Goal: Find specific page/section: Find specific page/section

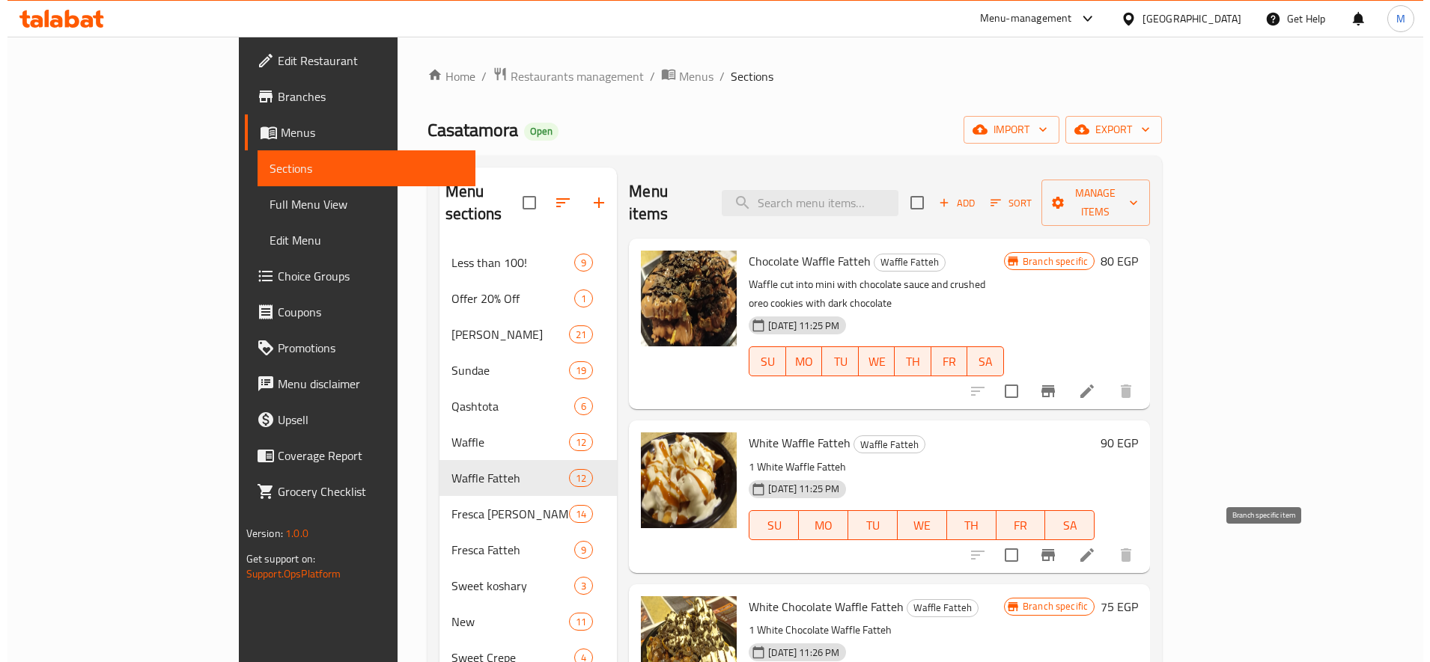
scroll to position [125, 0]
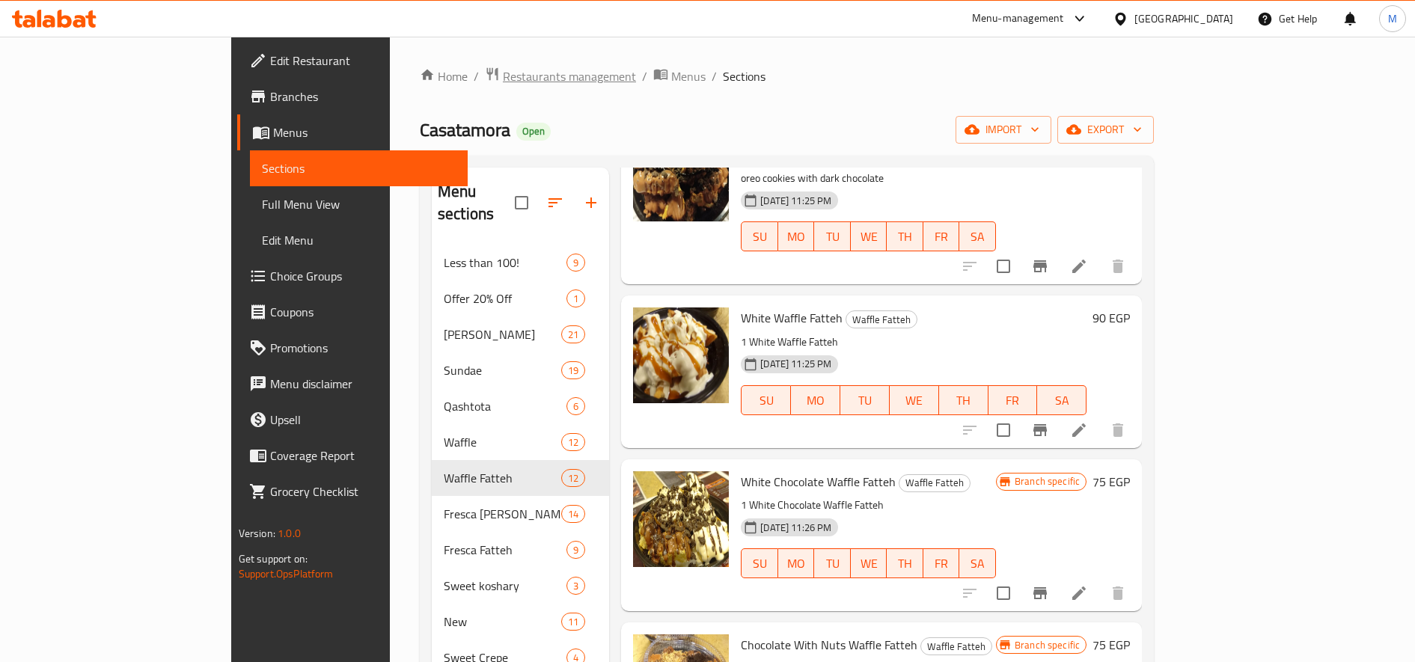
click at [503, 79] on span "Restaurants management" at bounding box center [569, 76] width 133 height 18
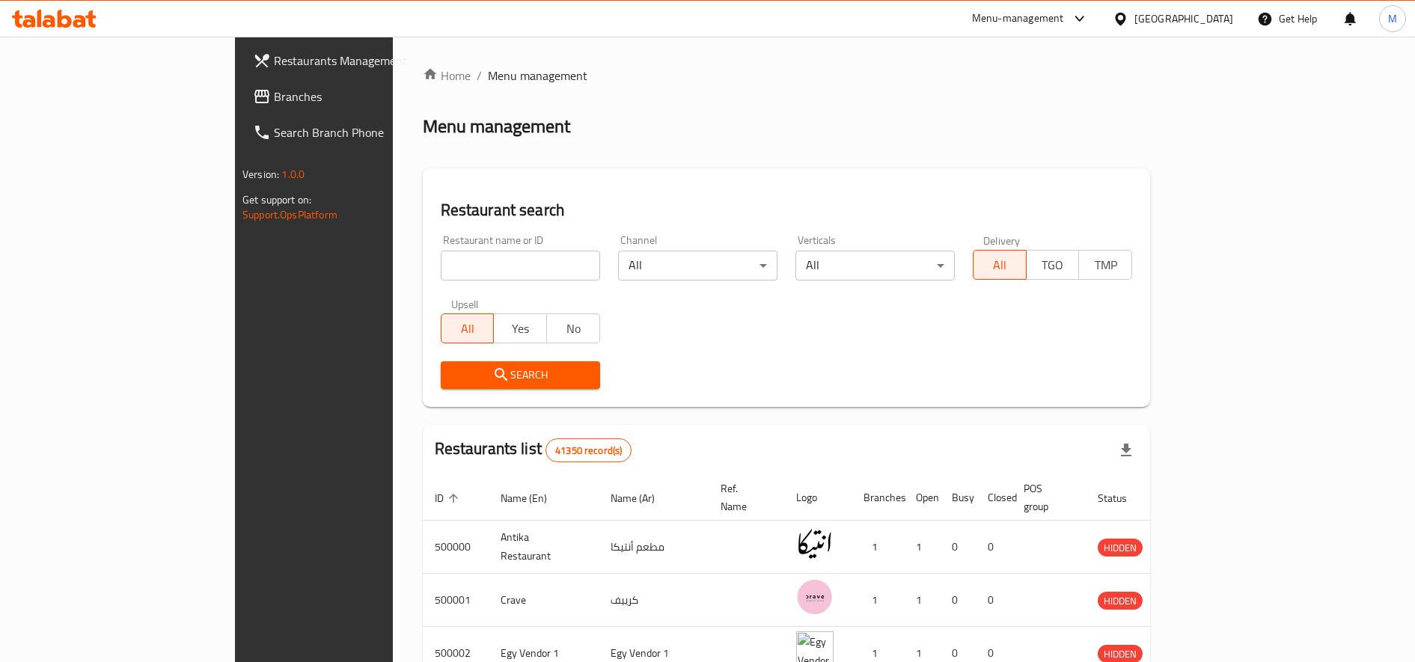
click at [425, 266] on div "Home / Menu management Menu management Restaurant search Restaurant name or ID …" at bounding box center [787, 561] width 728 height 988
click at [441, 264] on input "search" at bounding box center [520, 266] width 159 height 30
paste input "695828"
type input "695828"
click button "Search" at bounding box center [520, 376] width 159 height 28
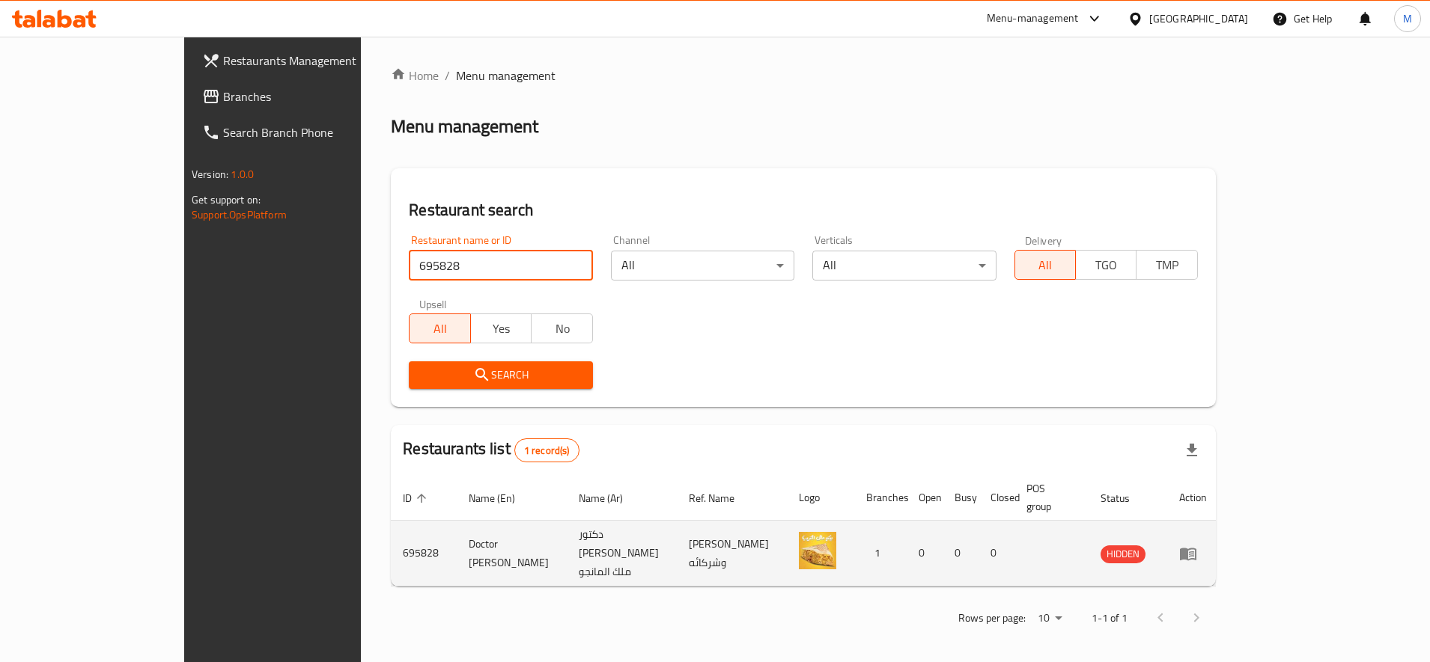
click at [600, 531] on td "دكتور بيكو ملك المانجو" at bounding box center [622, 554] width 110 height 66
copy td "دكتور بيكو ملك المانجو"
